Goal: Task Accomplishment & Management: Use online tool/utility

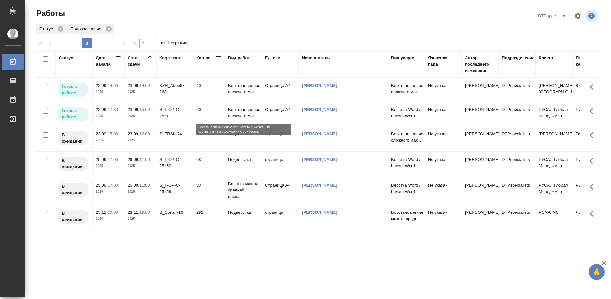
click at [240, 112] on p "Восстановление сложного мак..." at bounding box center [243, 113] width 31 height 13
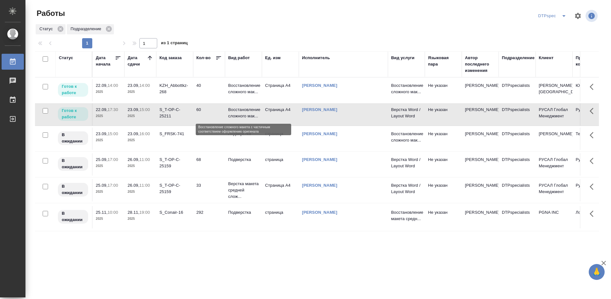
click at [240, 112] on p "Восстановление сложного мак..." at bounding box center [243, 113] width 31 height 13
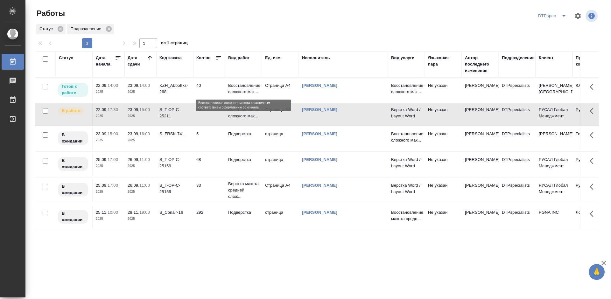
click at [236, 89] on p "Восстановление сложного мак..." at bounding box center [243, 88] width 31 height 13
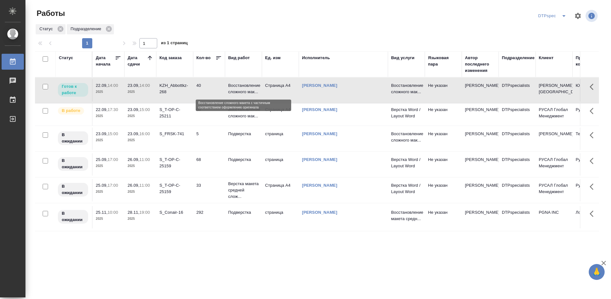
click at [236, 89] on p "Восстановление сложного мак..." at bounding box center [243, 88] width 31 height 13
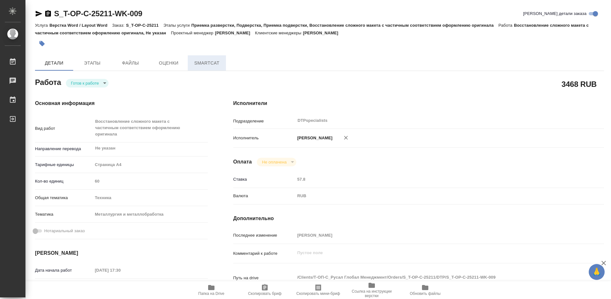
type textarea "x"
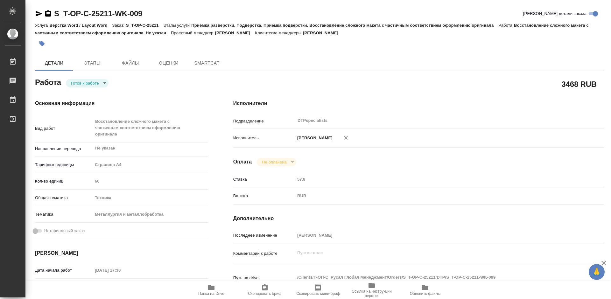
type textarea "x"
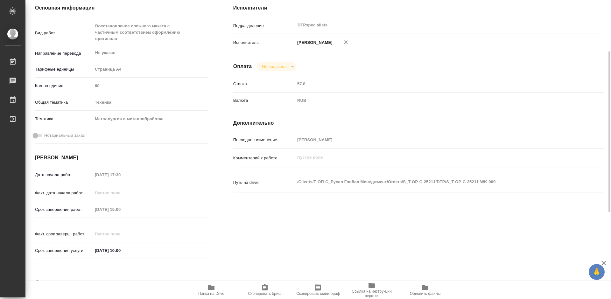
type textarea "x"
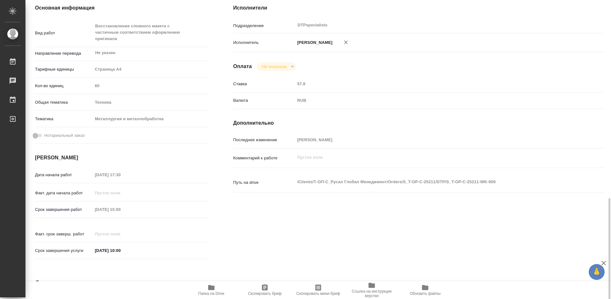
scroll to position [191, 0]
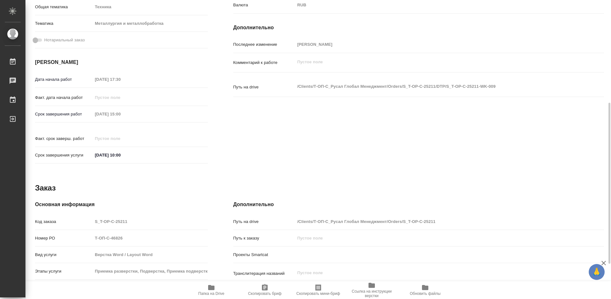
type textarea "x"
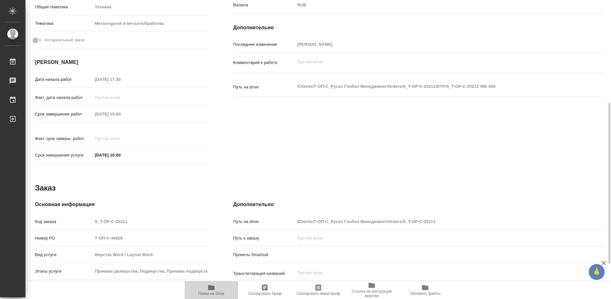
click at [202, 288] on span "Папка на Drive" at bounding box center [211, 290] width 46 height 12
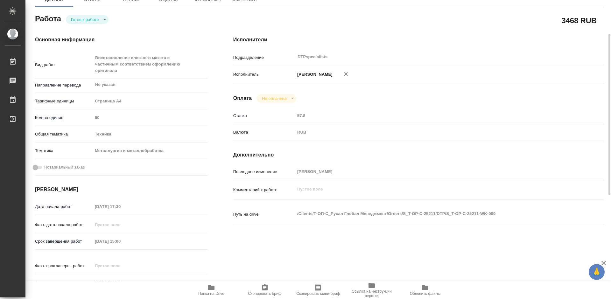
scroll to position [0, 0]
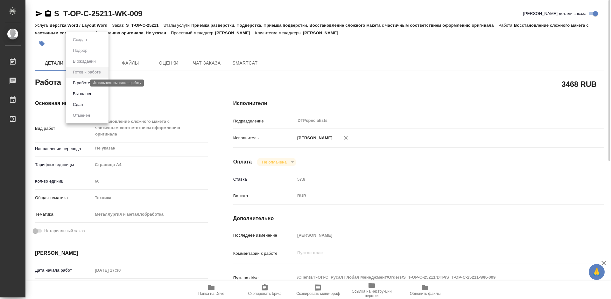
click at [77, 83] on body "🙏 .cls-1 fill:#fff; AWATERA Работы 0 Чаты График Выйти S_T-OP-C-25211-WK-009 Кр…" at bounding box center [305, 149] width 611 height 299
click at [79, 81] on button "В работе" at bounding box center [81, 83] width 21 height 7
type textarea "x"
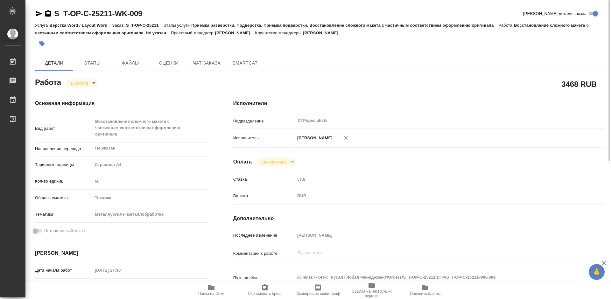
type textarea "x"
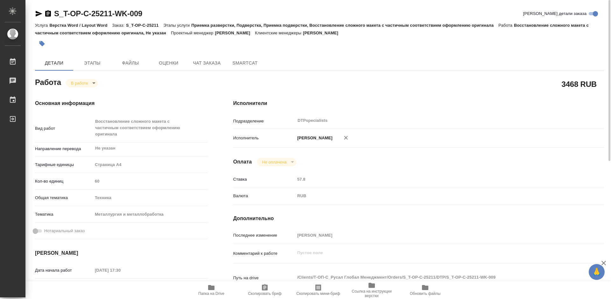
type textarea "x"
click at [47, 16] on icon "button" at bounding box center [48, 13] width 6 height 6
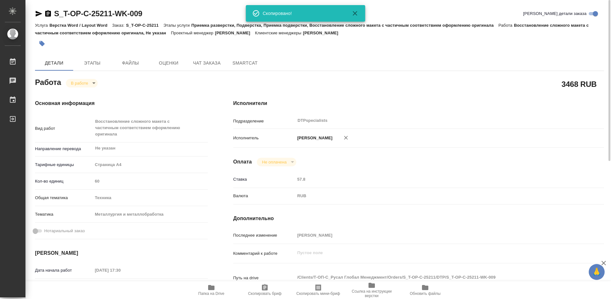
type textarea "x"
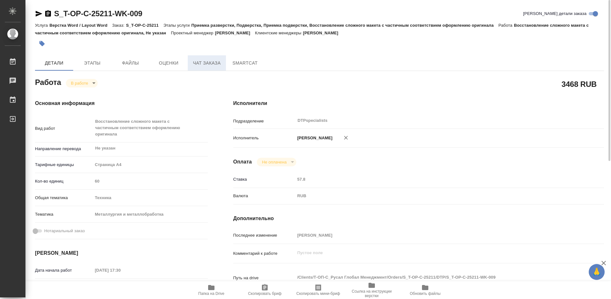
click at [202, 62] on span "Чат заказа" at bounding box center [207, 63] width 31 height 8
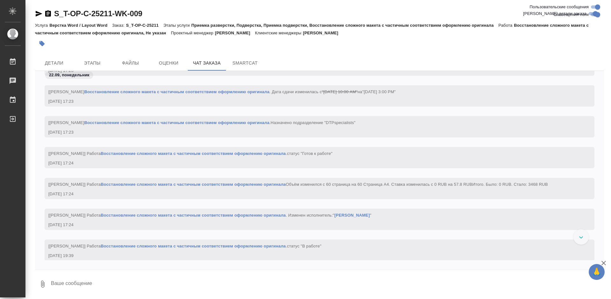
scroll to position [826, 0]
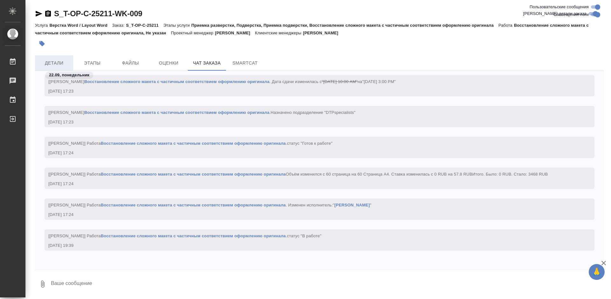
click at [47, 63] on span "Детали" at bounding box center [54, 63] width 31 height 8
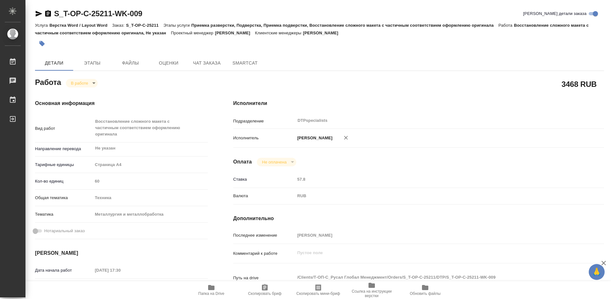
type textarea "x"
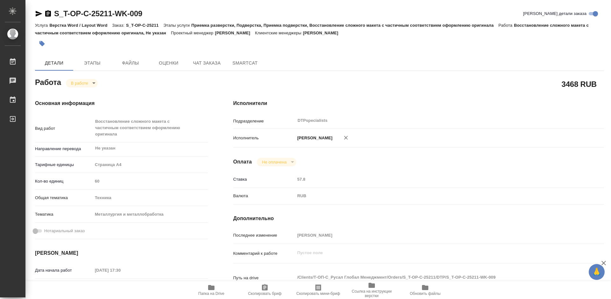
type textarea "x"
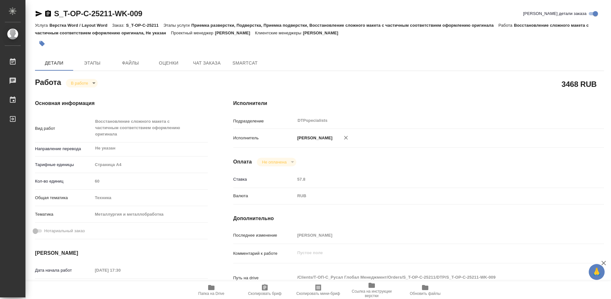
type textarea "x"
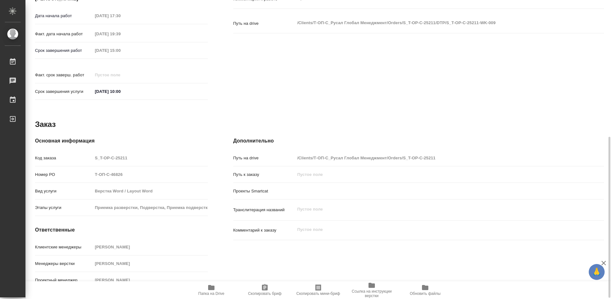
scroll to position [256, 0]
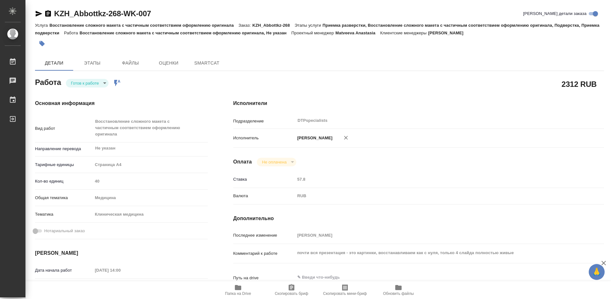
type textarea "x"
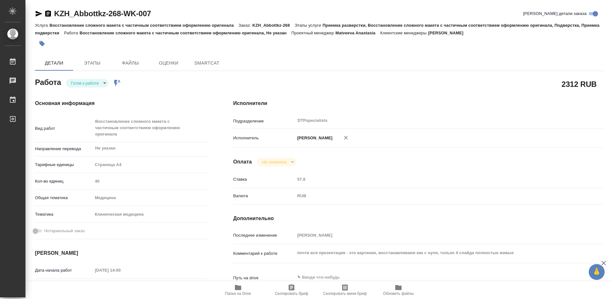
type textarea "x"
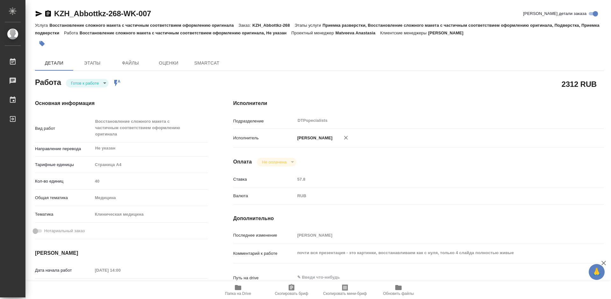
type textarea "x"
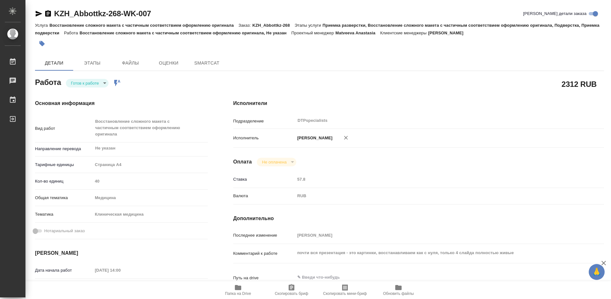
click at [83, 85] on body "🙏 .cls-1 fill:#fff; AWATERA Работы Чаты График Выйти KZH_Abbottkz-268-WK-007 Кр…" at bounding box center [305, 149] width 611 height 299
type textarea "x"
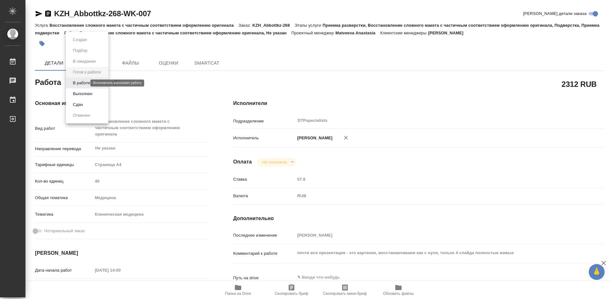
type textarea "x"
click at [83, 84] on button "В работе" at bounding box center [81, 83] width 21 height 7
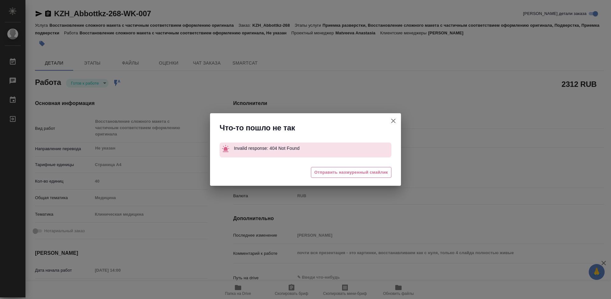
type textarea "x"
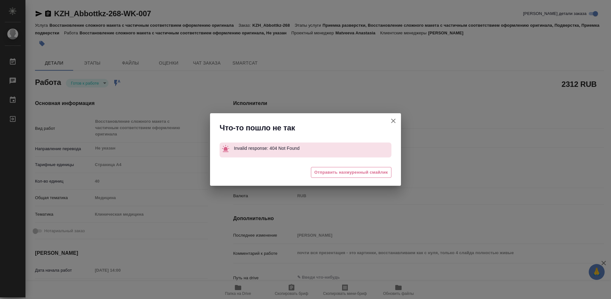
type textarea "x"
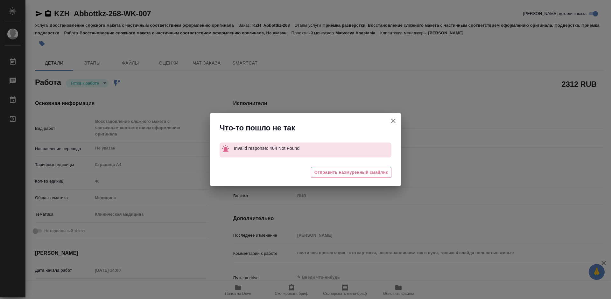
type textarea "x"
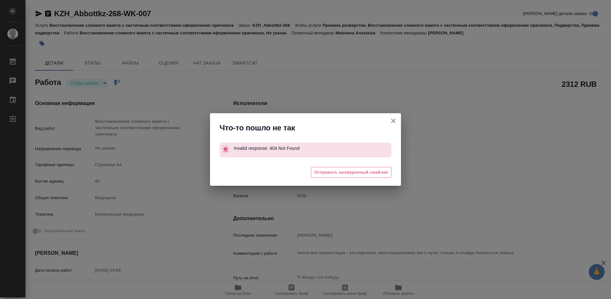
type textarea "x"
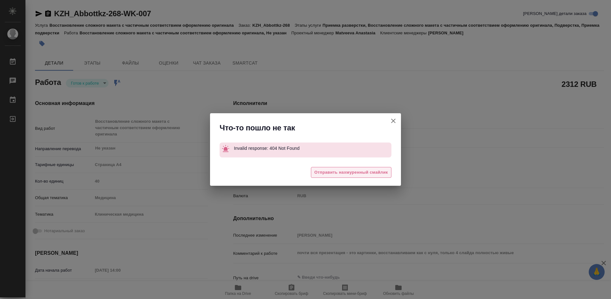
click at [333, 170] on span "Отправить нахмуренный смайлик" at bounding box center [351, 172] width 74 height 7
type textarea "x"
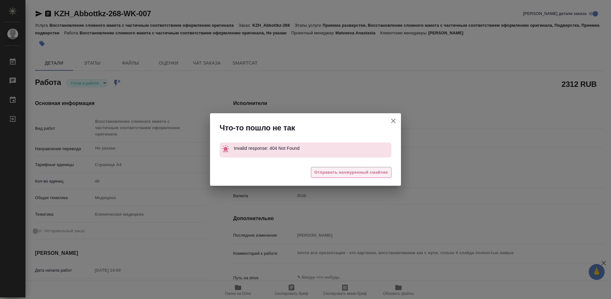
type textarea "x"
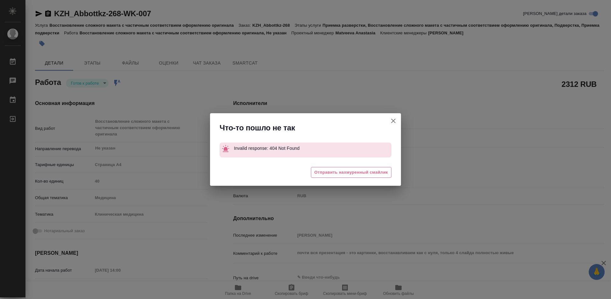
type textarea "x"
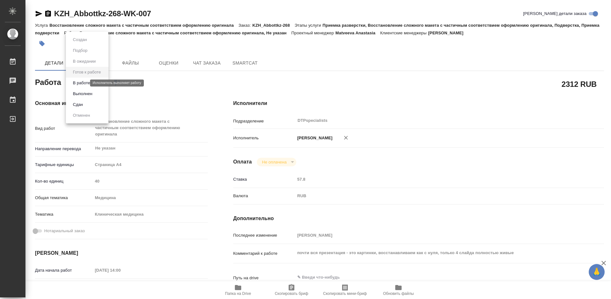
click at [82, 82] on body "🙏 .cls-1 fill:#fff; AWATERA Работы 0 Чаты График Выйти KZH_Abbottkz-268-WK-007 …" at bounding box center [305, 149] width 611 height 299
click at [81, 82] on button "В работе" at bounding box center [81, 83] width 21 height 7
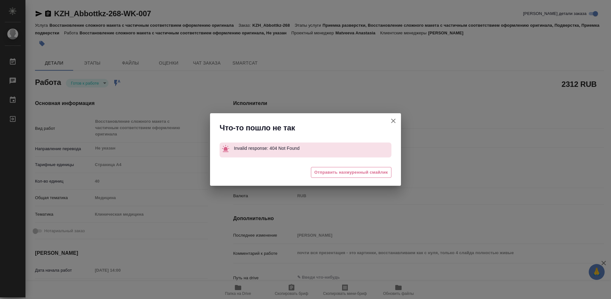
type textarea "x"
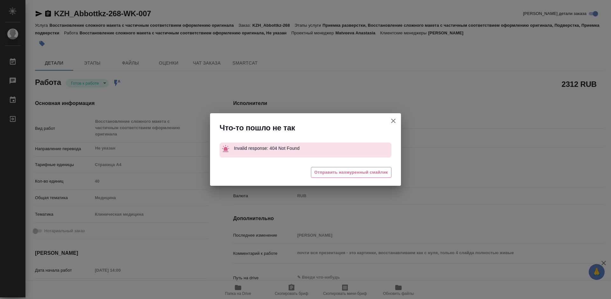
type textarea "x"
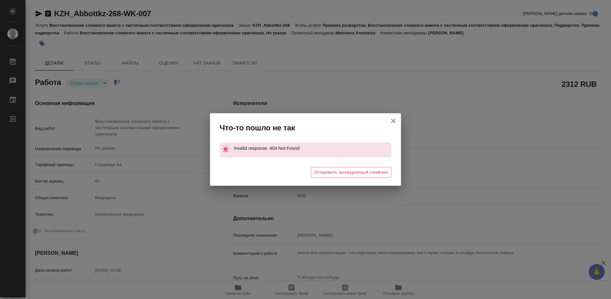
click at [394, 119] on icon "button" at bounding box center [394, 121] width 8 height 8
type textarea "x"
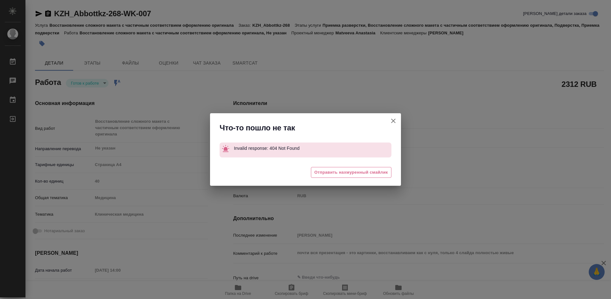
type textarea "x"
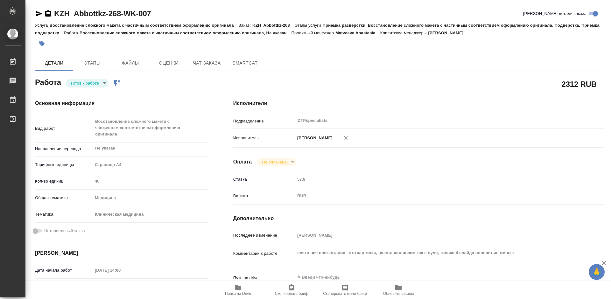
type textarea "x"
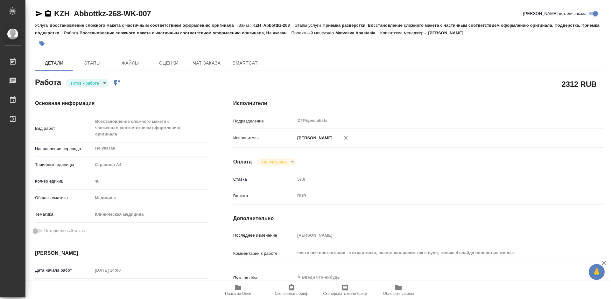
click at [46, 15] on icon "button" at bounding box center [48, 13] width 6 height 6
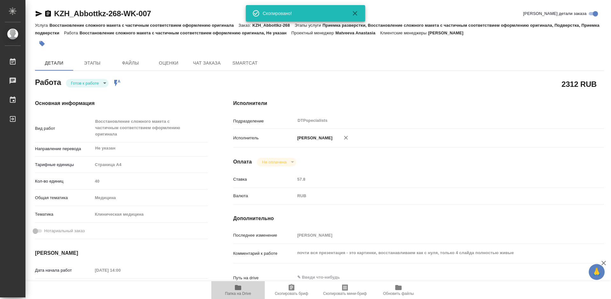
click at [236, 290] on icon "button" at bounding box center [238, 287] width 6 height 5
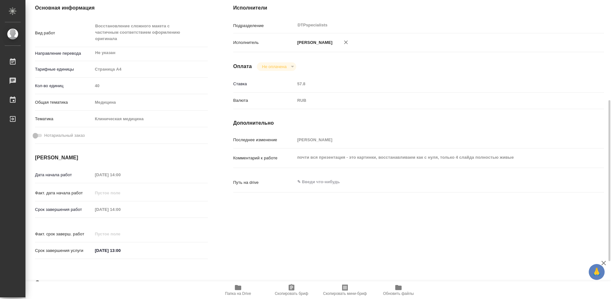
scroll to position [127, 0]
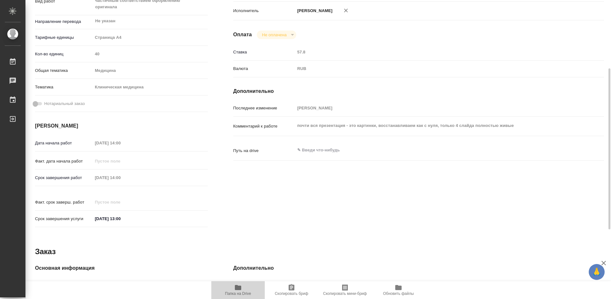
click at [244, 290] on span "Папка на Drive" at bounding box center [238, 290] width 46 height 12
